Goal: Transaction & Acquisition: Obtain resource

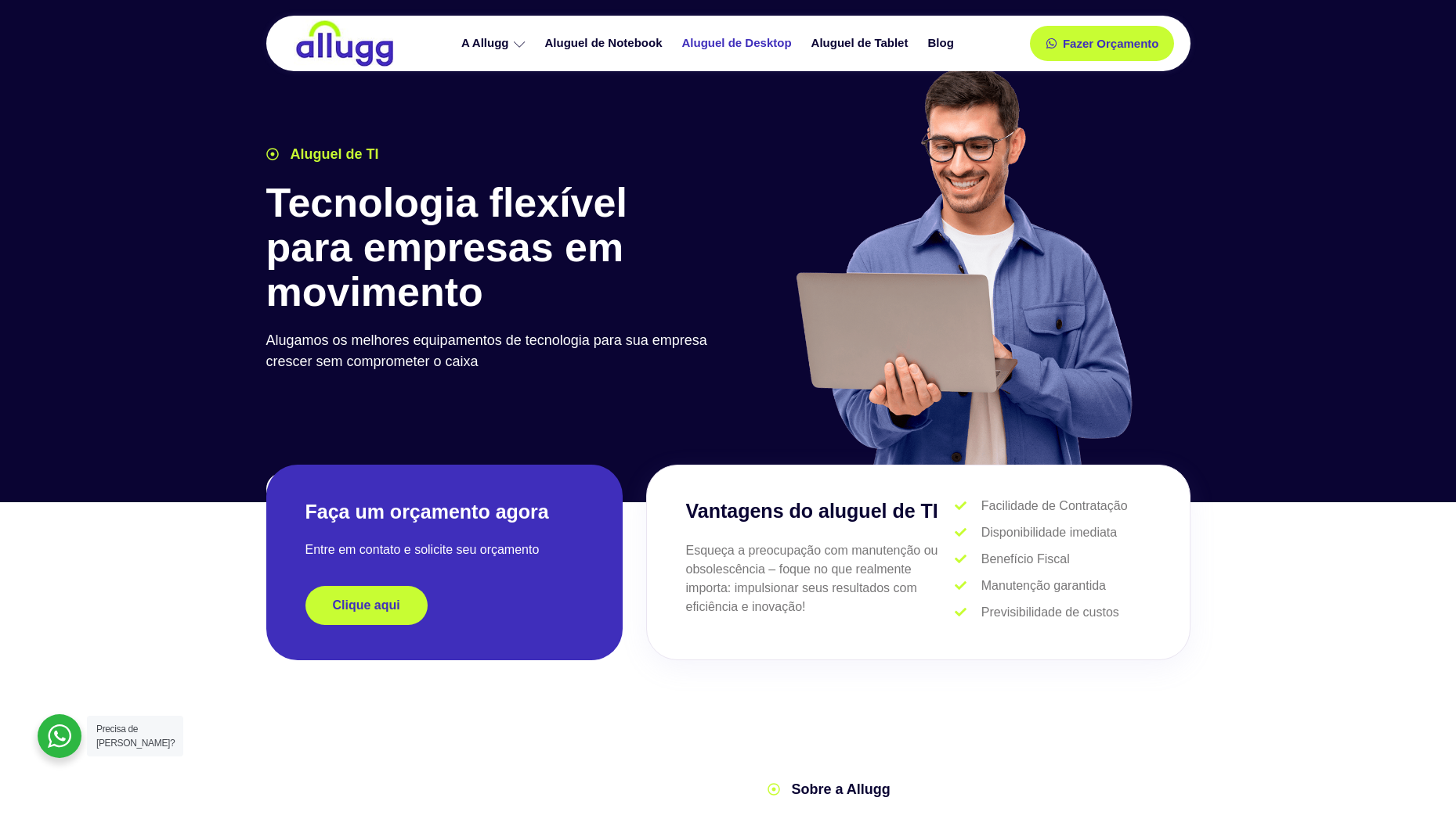
click at [711, 48] on link "Aluguel de Desktop" at bounding box center [738, 43] width 129 height 27
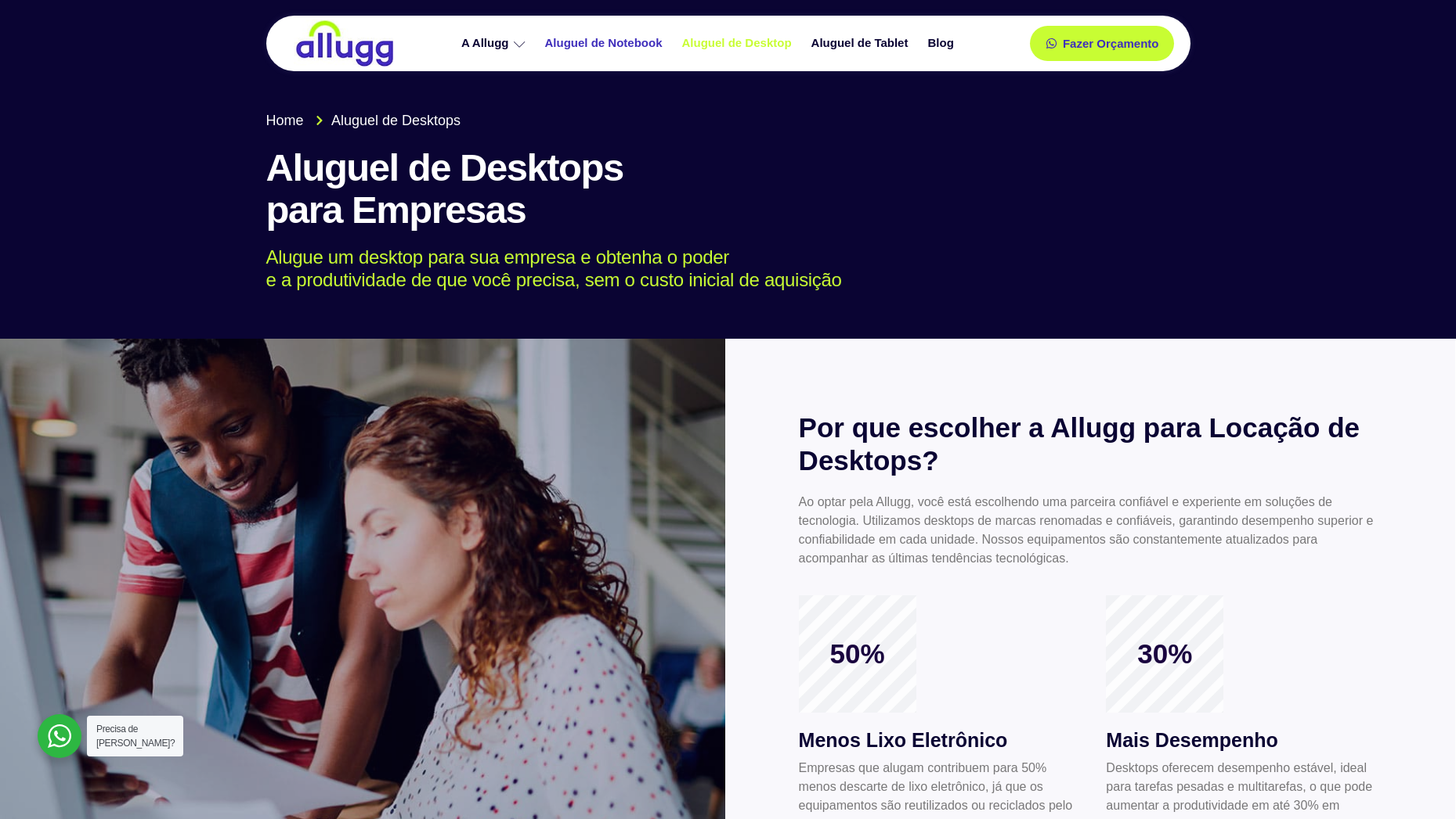
click at [627, 49] on link "Aluguel de Notebook" at bounding box center [605, 43] width 137 height 27
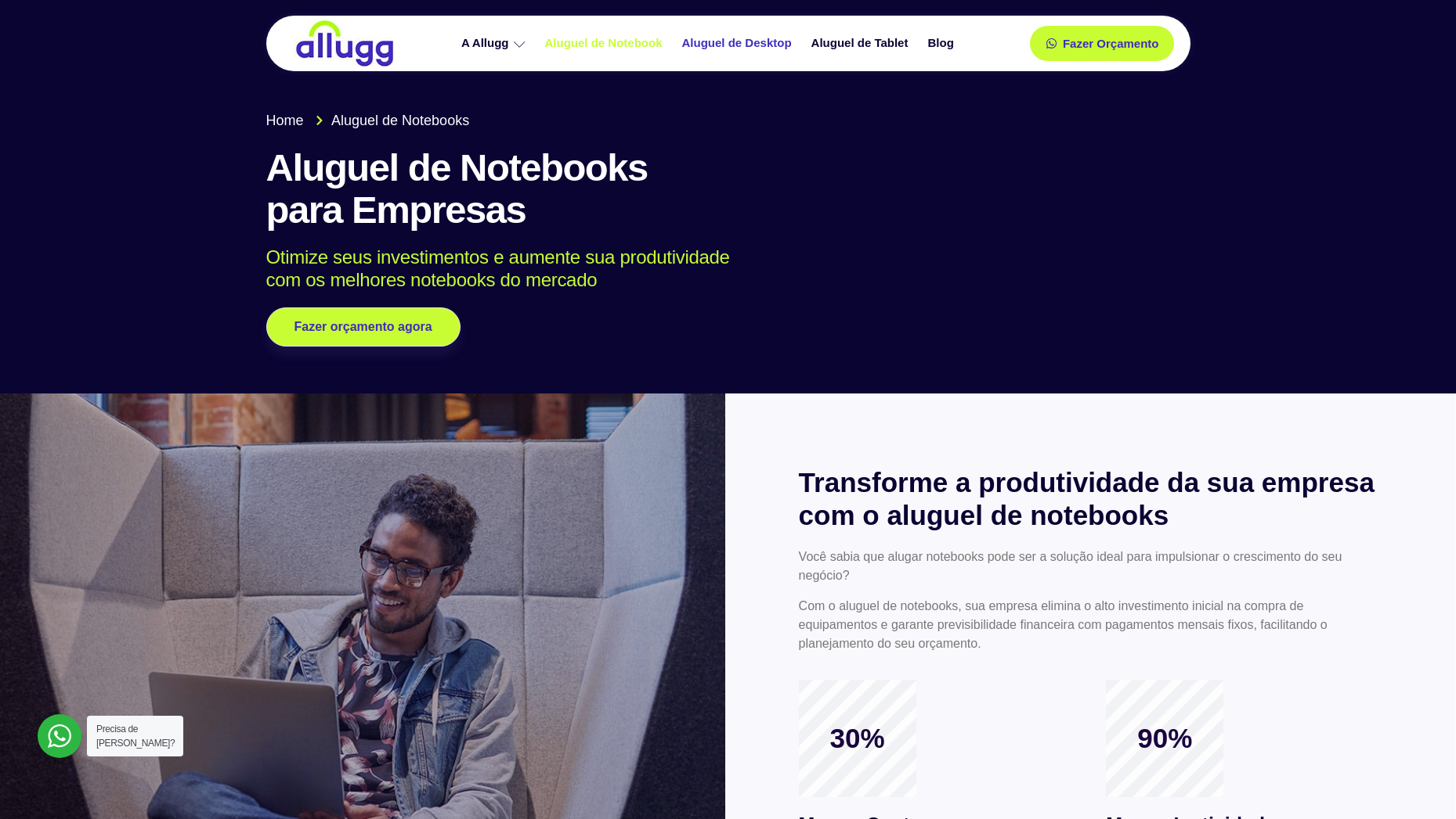
click at [711, 52] on link "Aluguel de Desktop" at bounding box center [738, 43] width 129 height 27
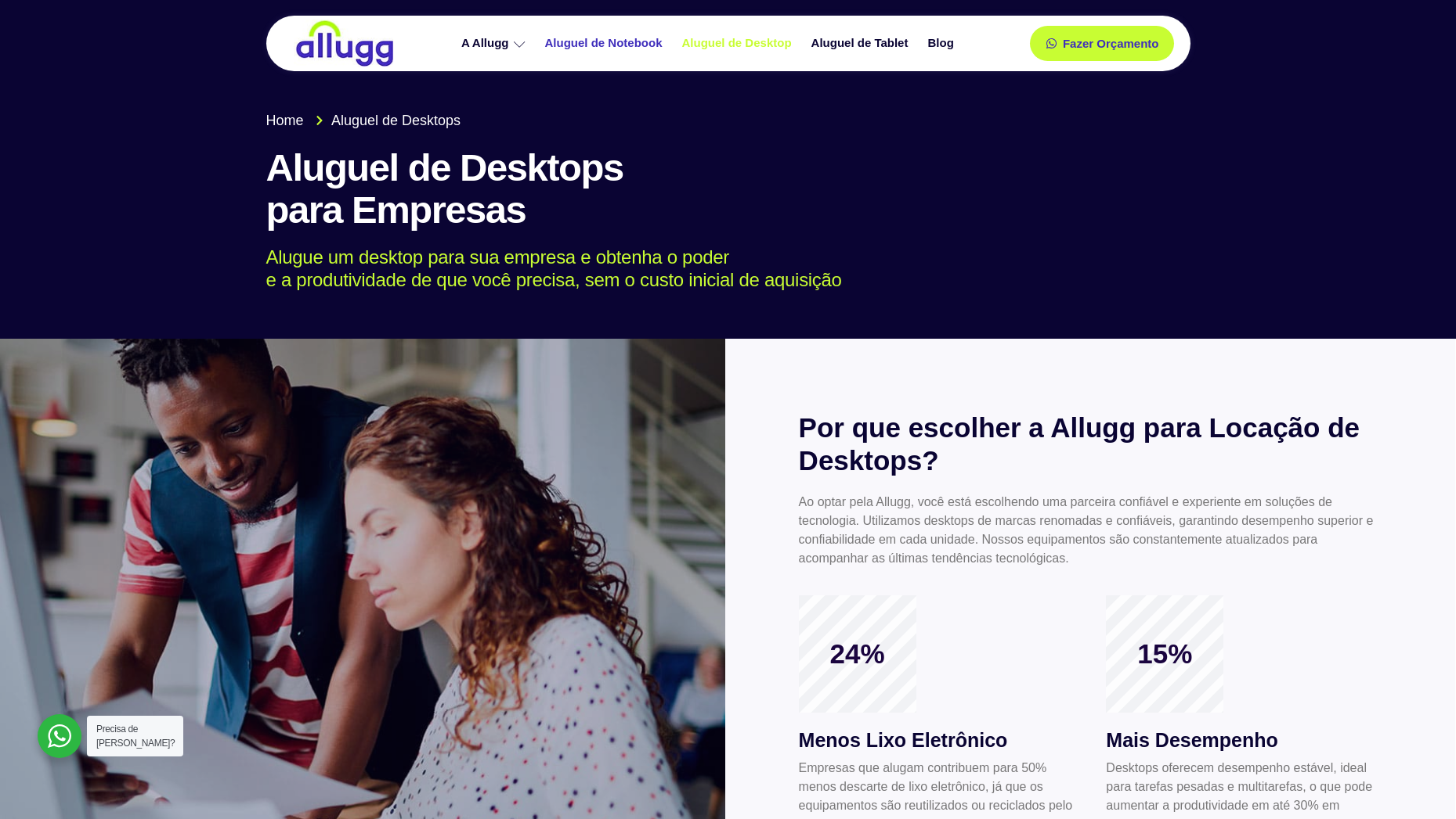
click at [617, 41] on link "Aluguel de Notebook" at bounding box center [605, 43] width 137 height 27
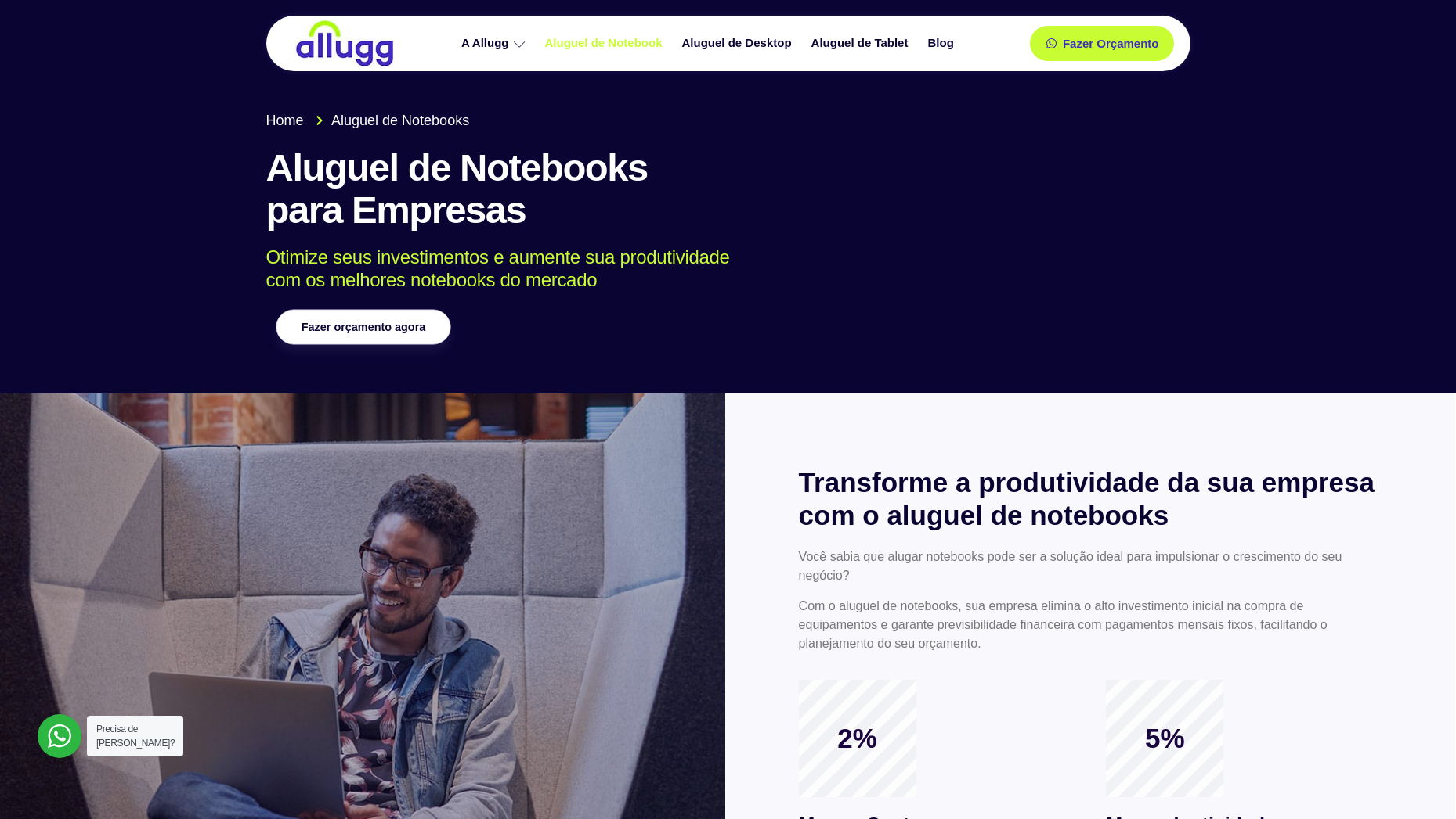
click at [403, 339] on link "Fazer orçamento agora" at bounding box center [364, 328] width 175 height 35
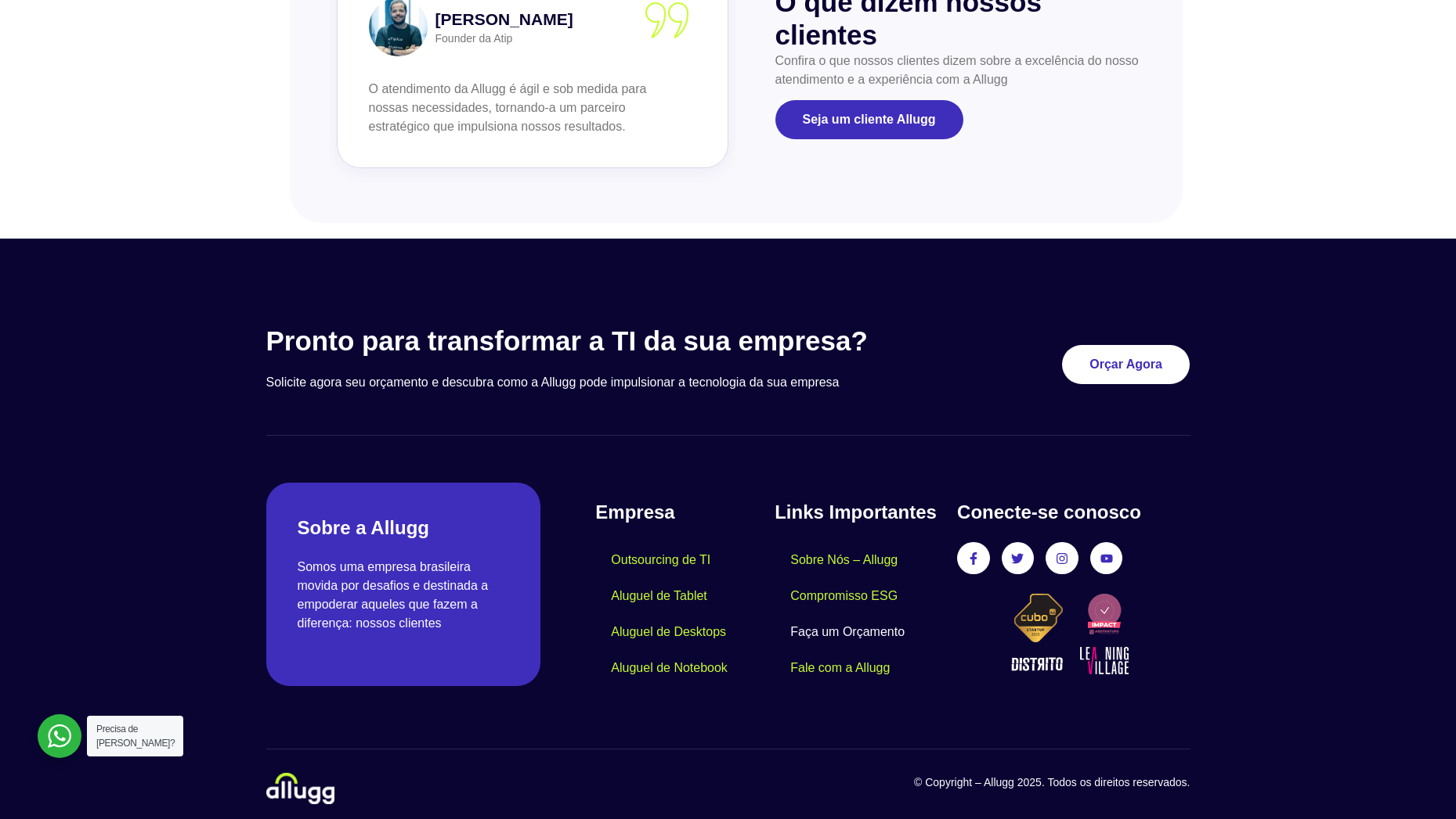
scroll to position [1753, 0]
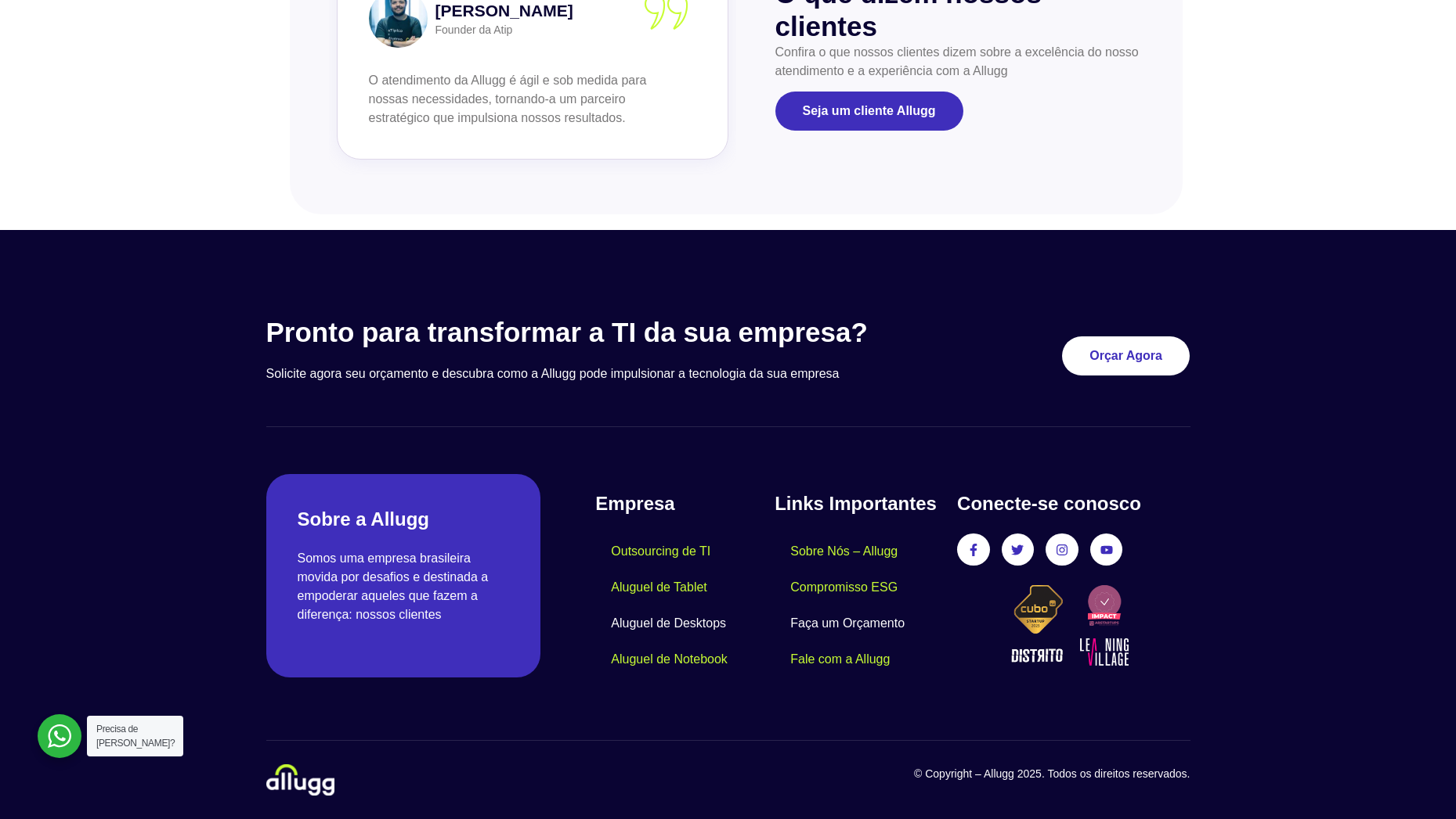
click at [652, 623] on link "Aluguel de Desktops" at bounding box center [668, 624] width 146 height 36
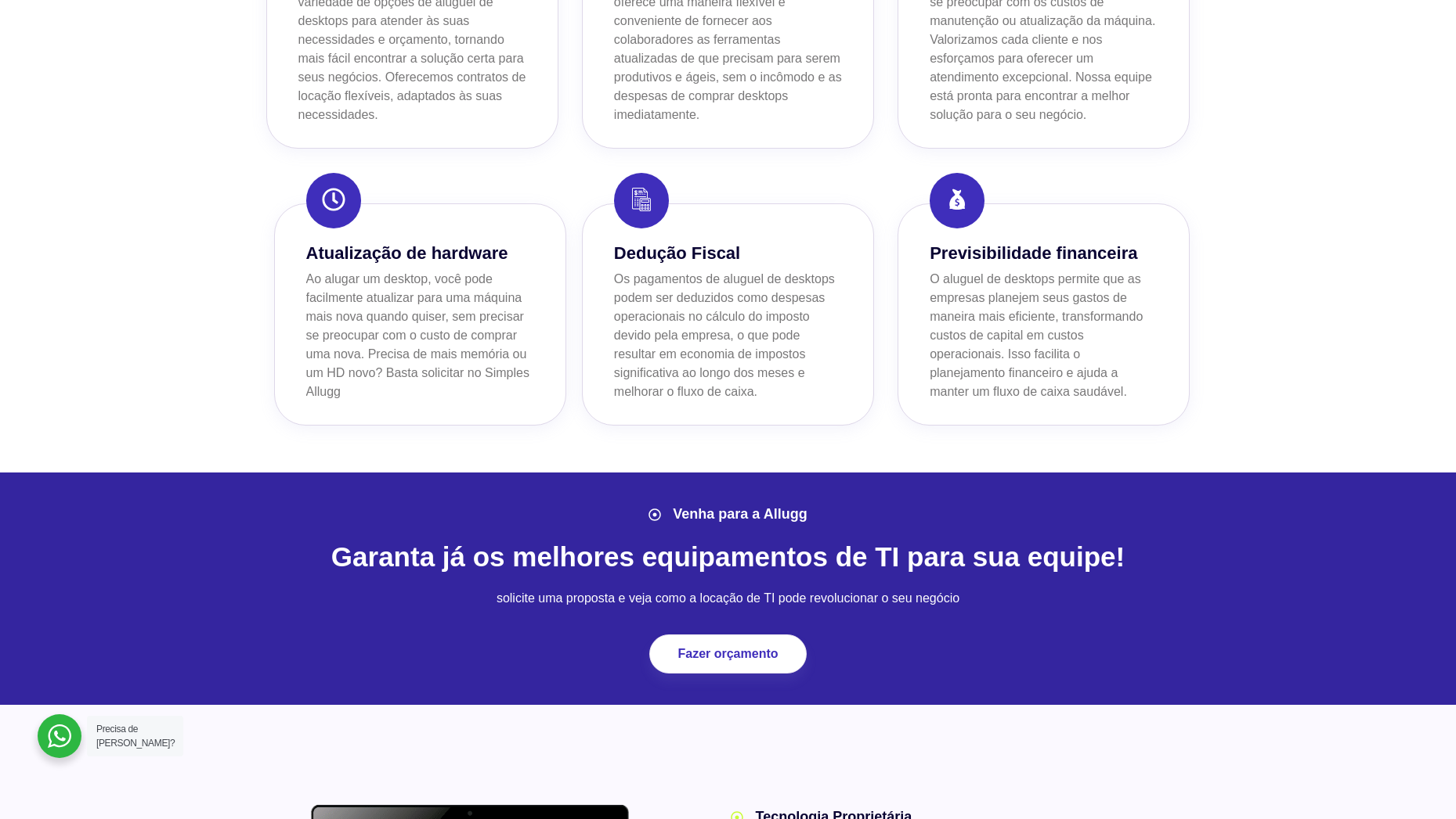
scroll to position [1597, 0]
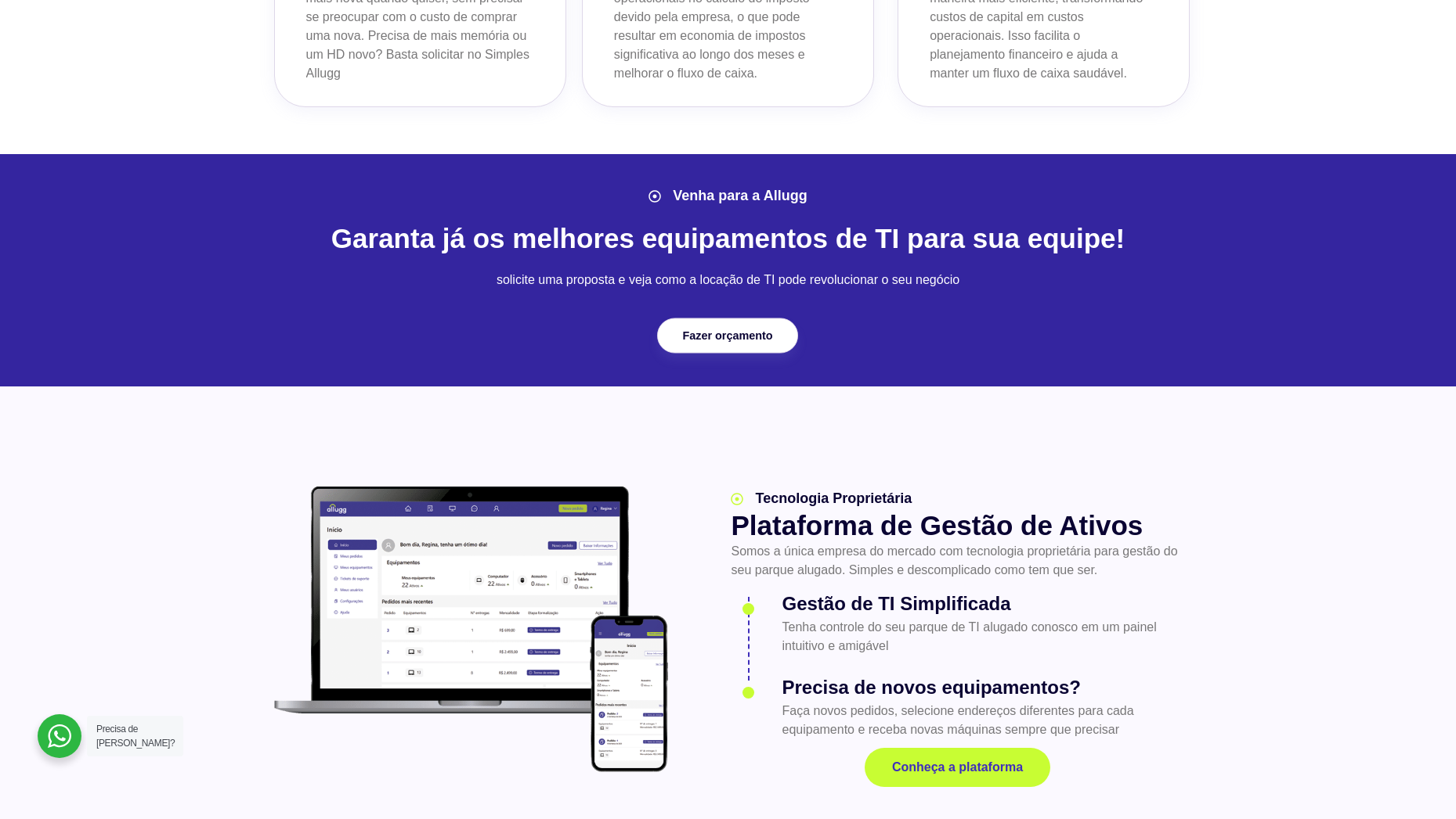
click at [734, 337] on span "Fazer orçamento" at bounding box center [728, 335] width 90 height 11
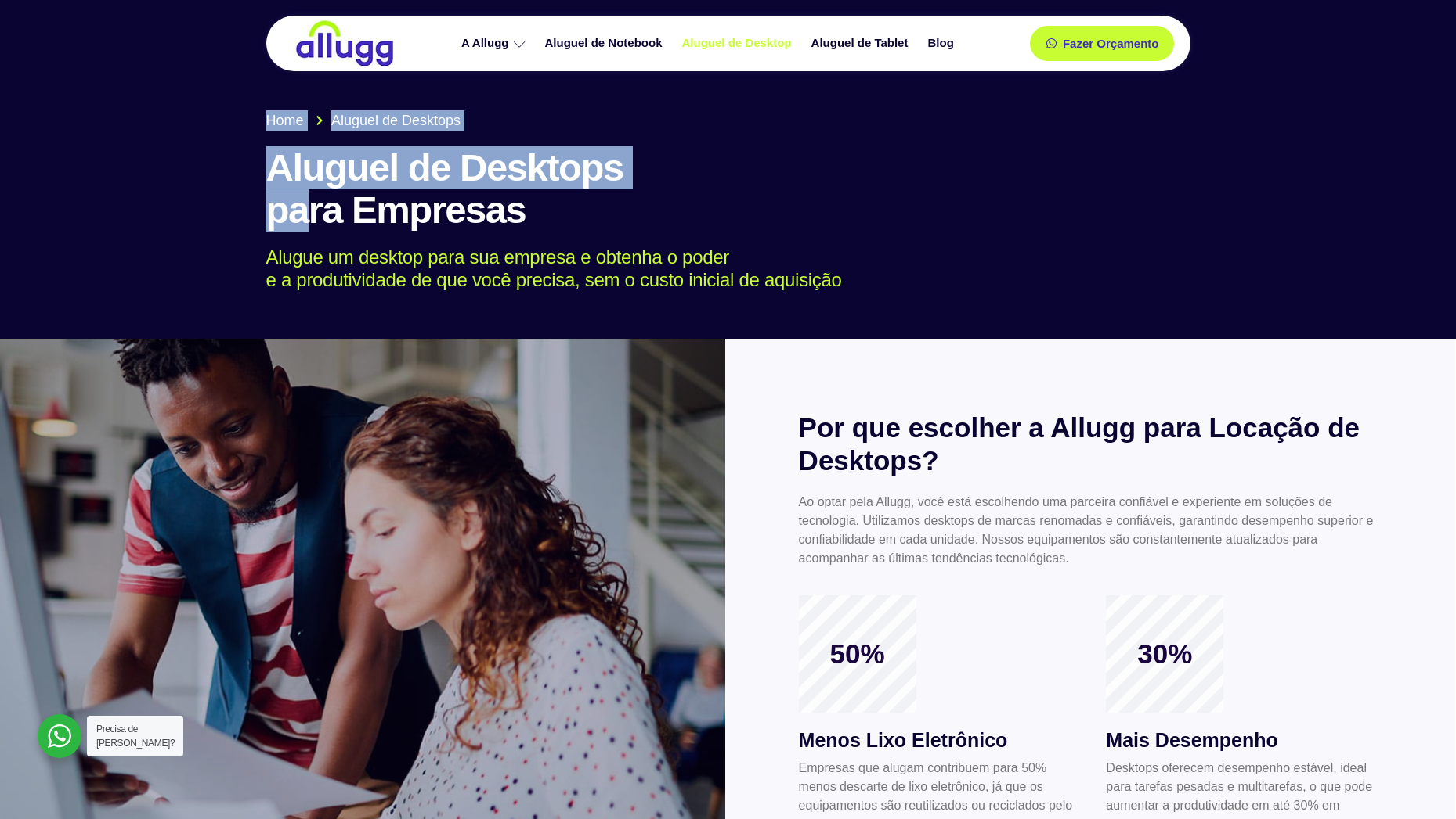
drag, startPoint x: 305, startPoint y: 233, endPoint x: 949, endPoint y: 319, distance: 649.7
click at [949, 319] on section "Home Aluguel de Desktops Aluguel de Desktops para Empresas Alugue um desktop pa…" at bounding box center [728, 162] width 1456 height 354
click at [944, 320] on div at bounding box center [728, 162] width 1456 height 354
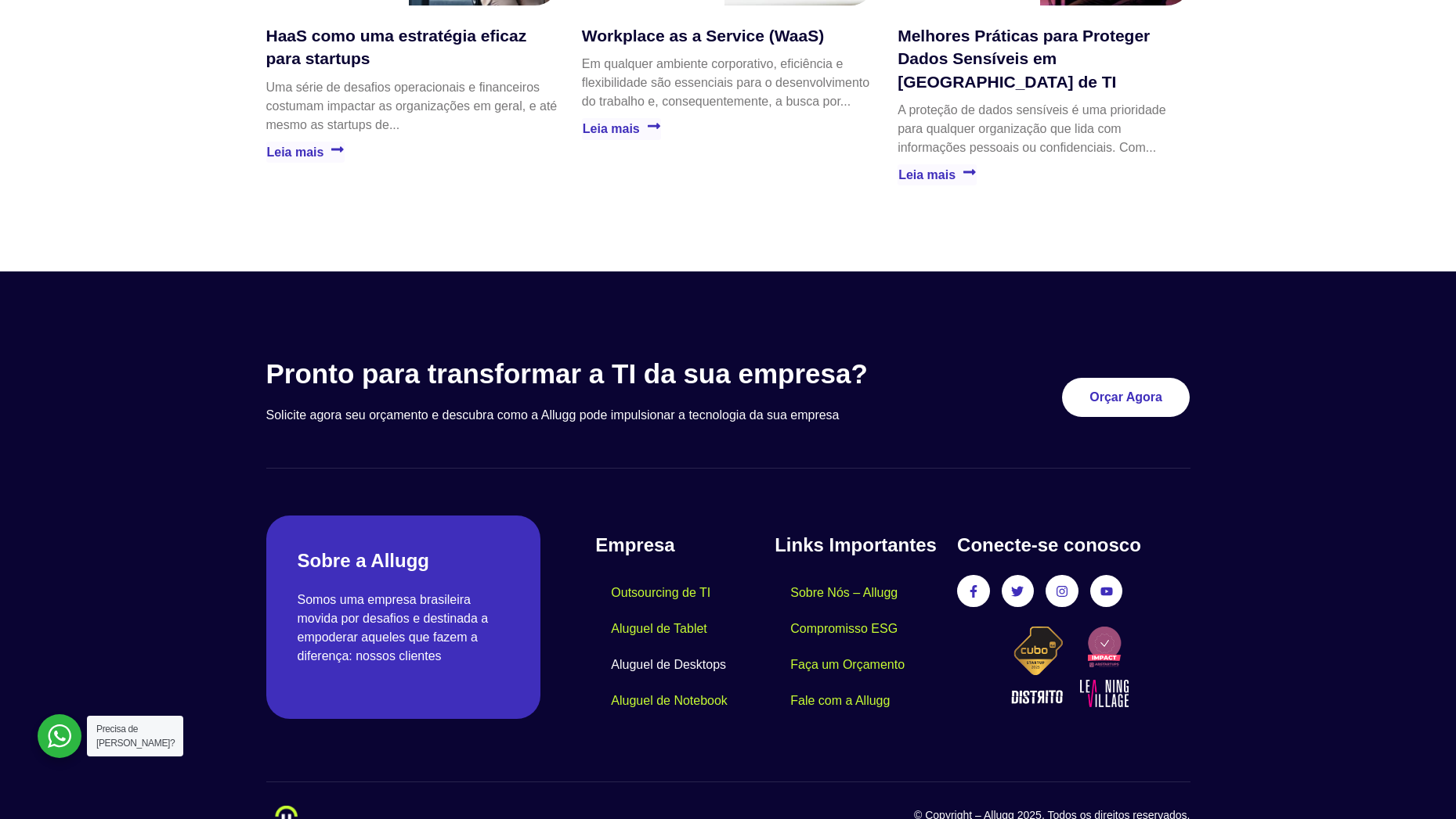
scroll to position [3292, 0]
